Goal: Find specific page/section: Locate item on page

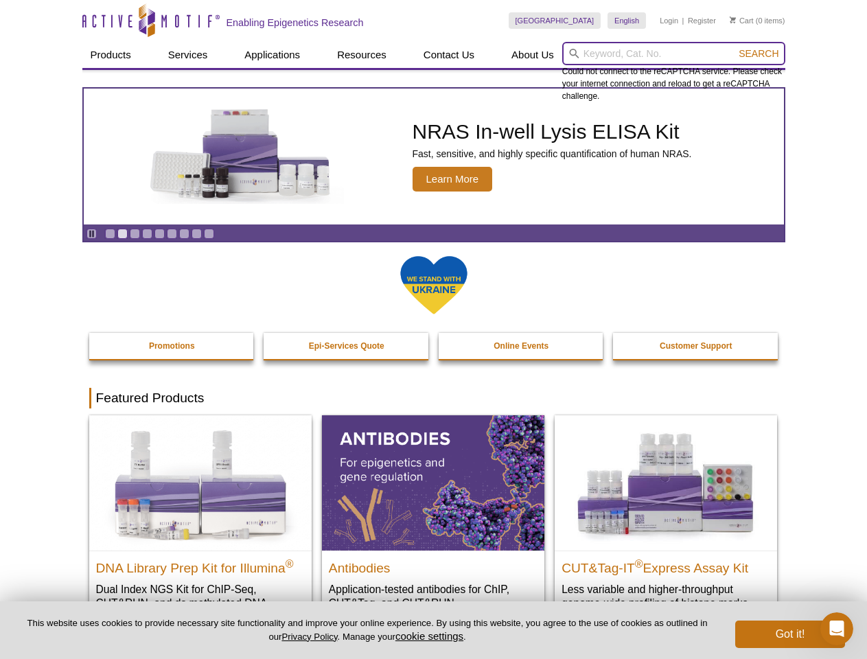
click at [673, 54] on input "search" at bounding box center [673, 53] width 223 height 23
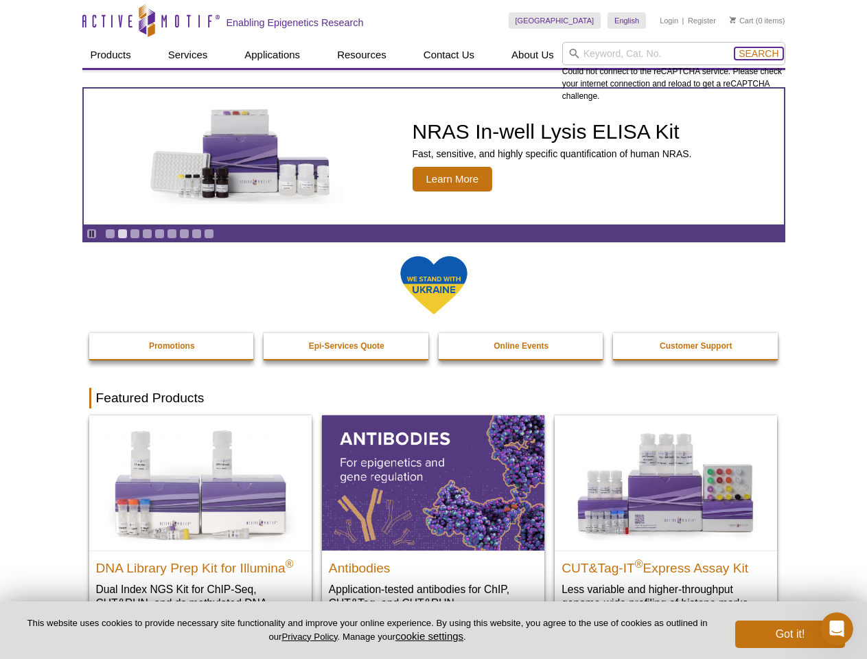
click at [759, 54] on span "Search" at bounding box center [759, 53] width 40 height 11
click at [91, 233] on icon "Pause" at bounding box center [91, 233] width 9 height 9
click at [110, 233] on link "Go to slide 1" at bounding box center [110, 234] width 10 height 10
click at [122, 233] on link "Go to slide 2" at bounding box center [122, 234] width 10 height 10
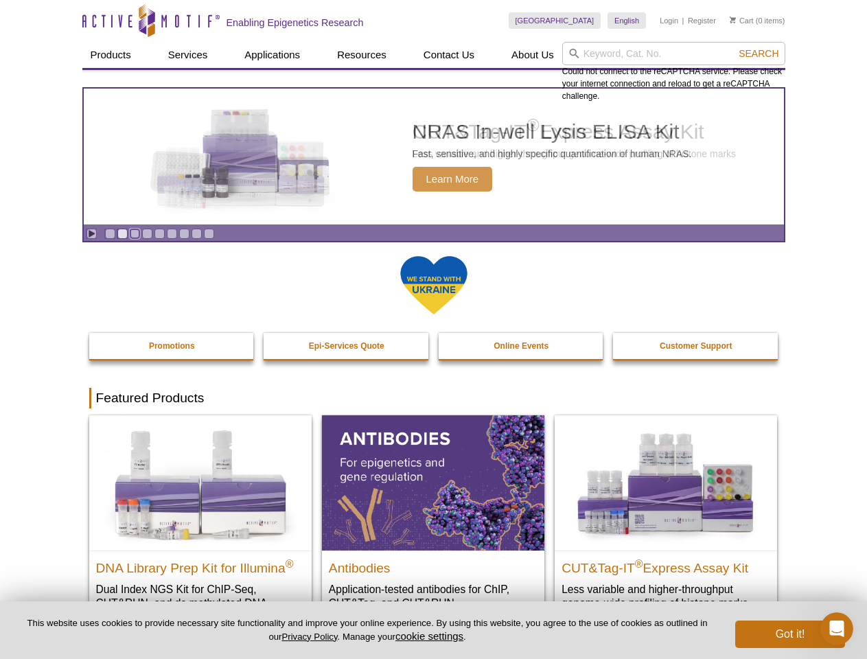
click at [135, 233] on link "Go to slide 3" at bounding box center [135, 234] width 10 height 10
click at [147, 233] on link "Go to slide 4" at bounding box center [147, 234] width 10 height 10
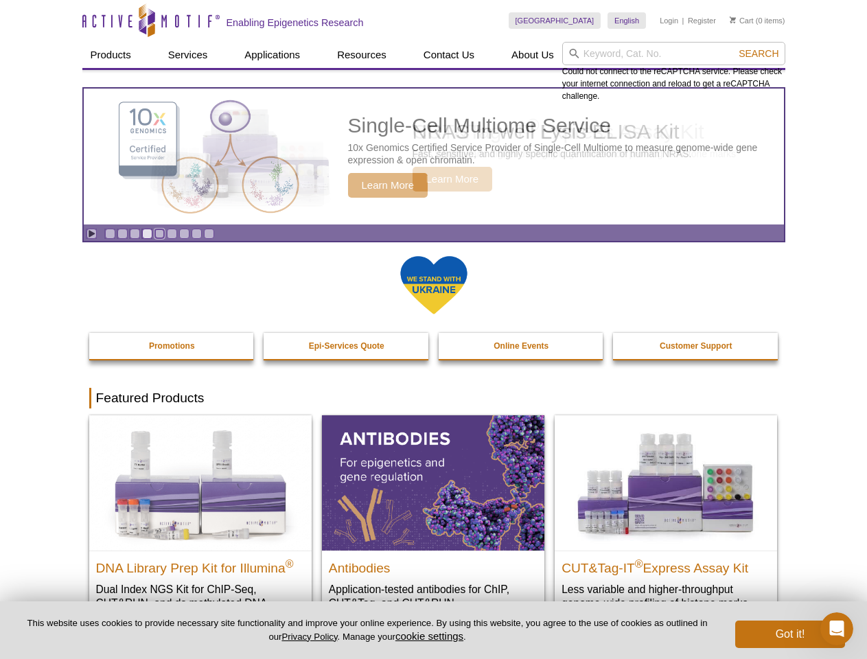
click at [159, 233] on link "Go to slide 5" at bounding box center [159, 234] width 10 height 10
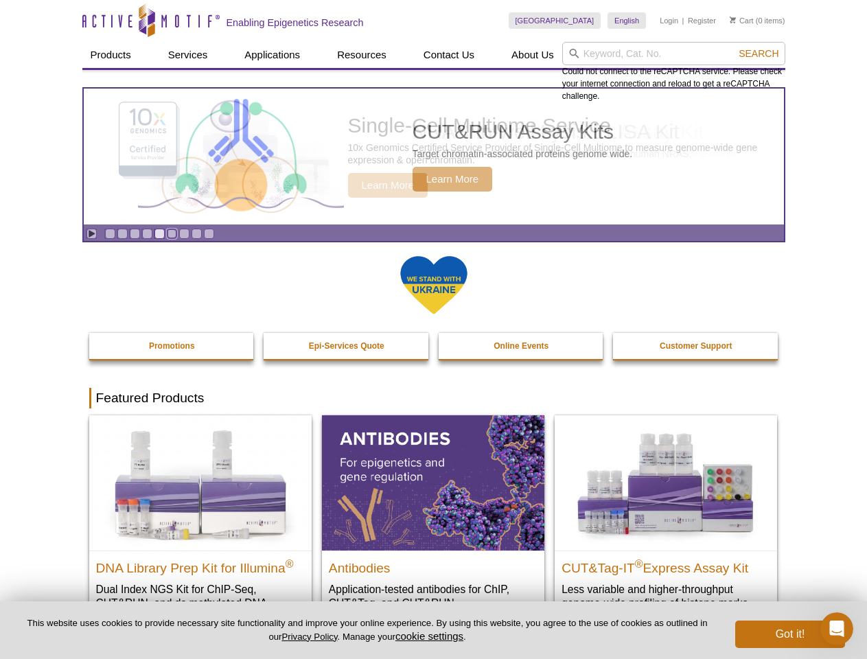
click at [172, 233] on link "Go to slide 6" at bounding box center [172, 234] width 10 height 10
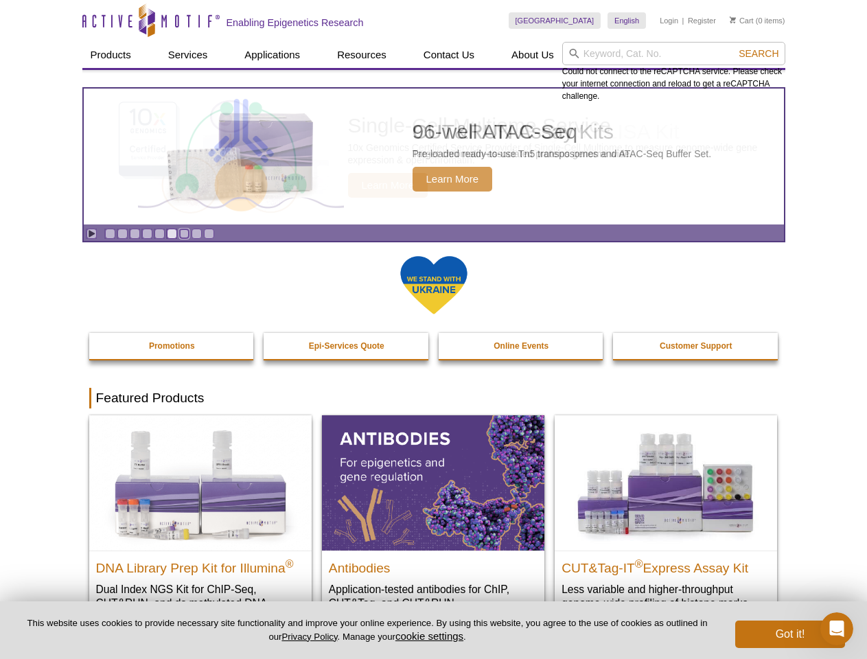
click at [184, 233] on link "Go to slide 7" at bounding box center [184, 234] width 10 height 10
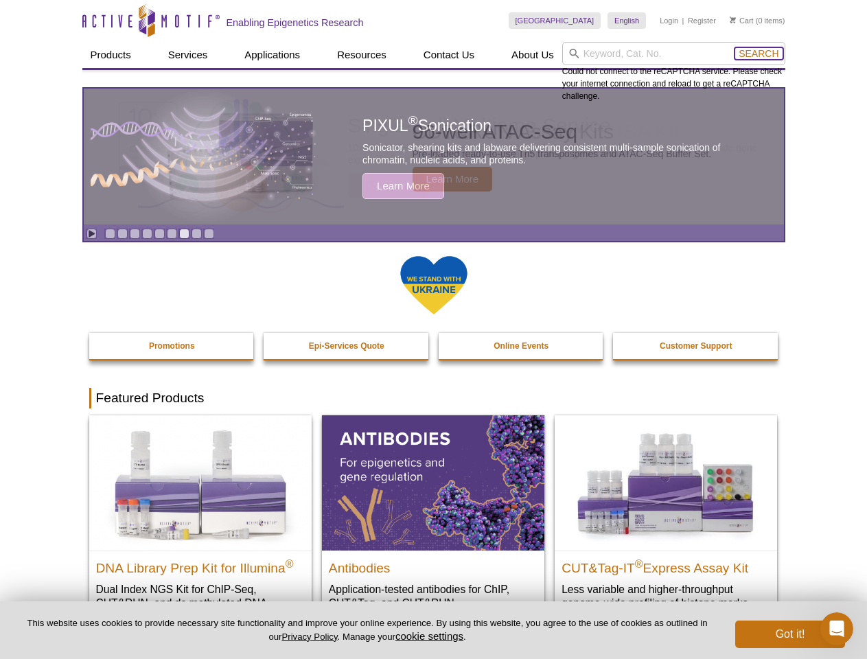
click at [759, 54] on span "Search" at bounding box center [759, 53] width 40 height 11
